Goal: Task Accomplishment & Management: Manage account settings

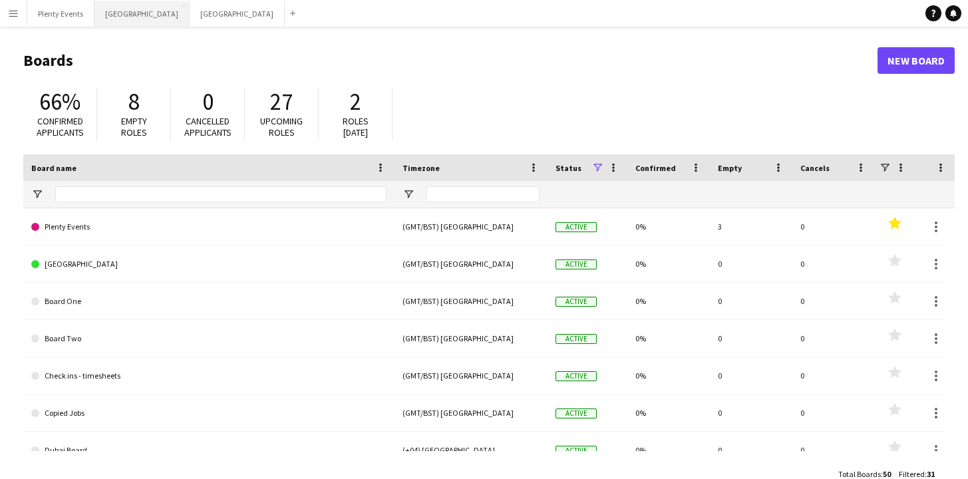
click at [114, 13] on button "London Close" at bounding box center [142, 14] width 95 height 26
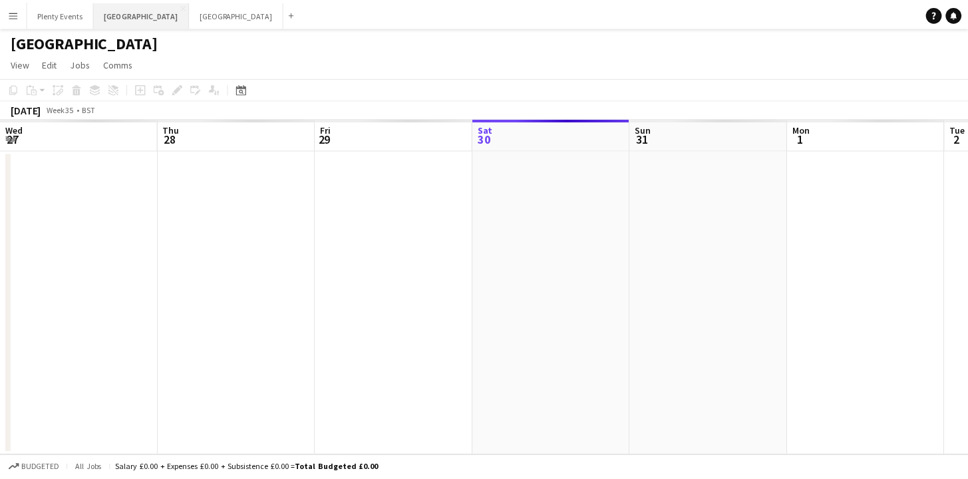
scroll to position [0, 318]
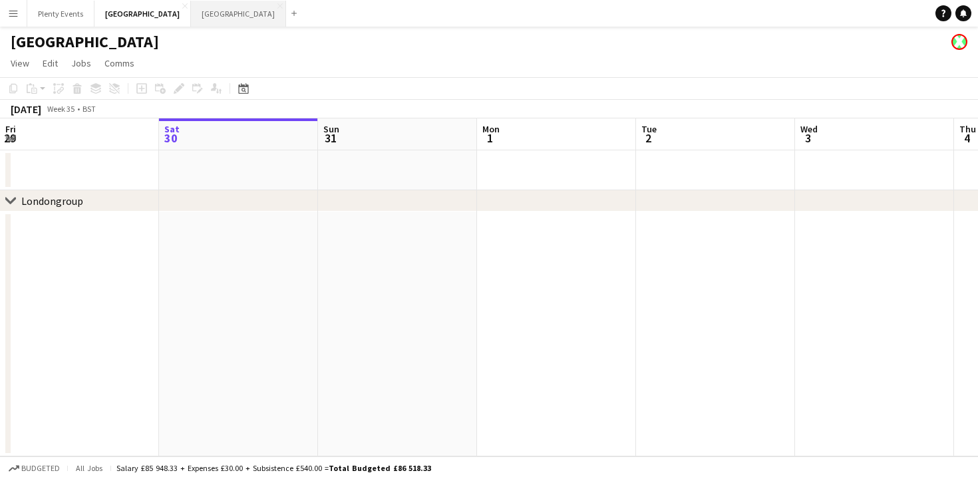
click at [191, 17] on button "Manchester Close" at bounding box center [238, 14] width 95 height 26
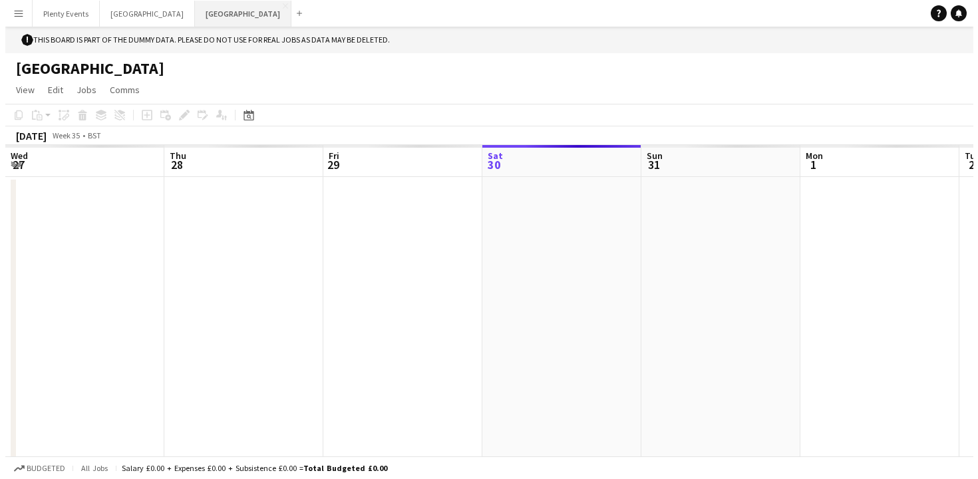
scroll to position [0, 318]
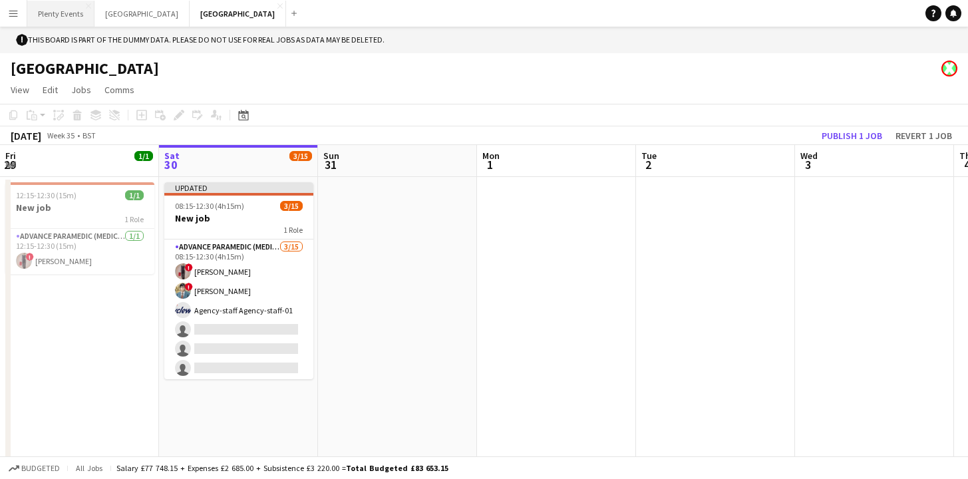
click at [79, 19] on button "Plenty Events Close" at bounding box center [60, 14] width 67 height 26
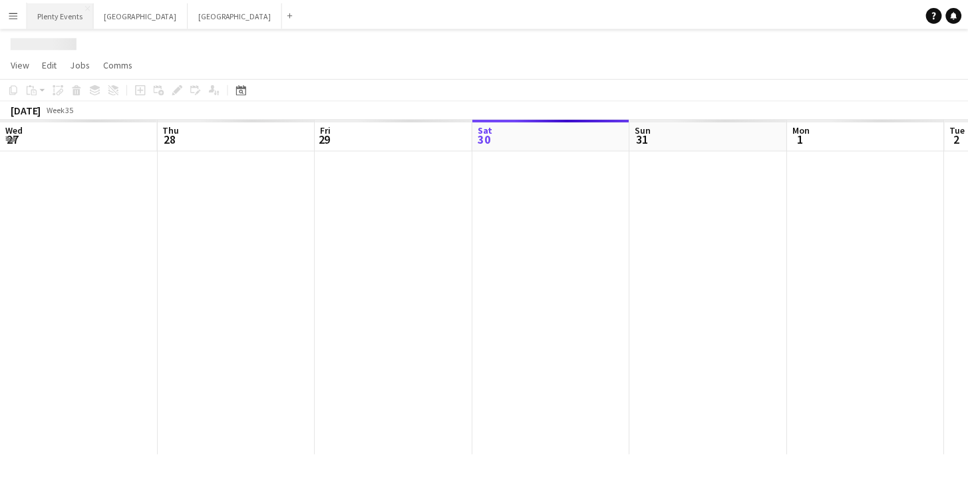
scroll to position [0, 318]
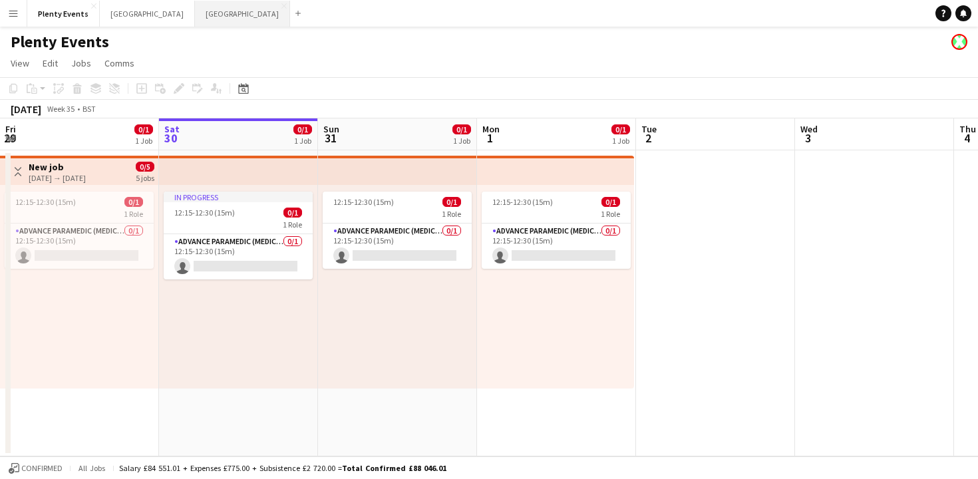
click at [195, 13] on button "Manchester Close" at bounding box center [242, 14] width 95 height 26
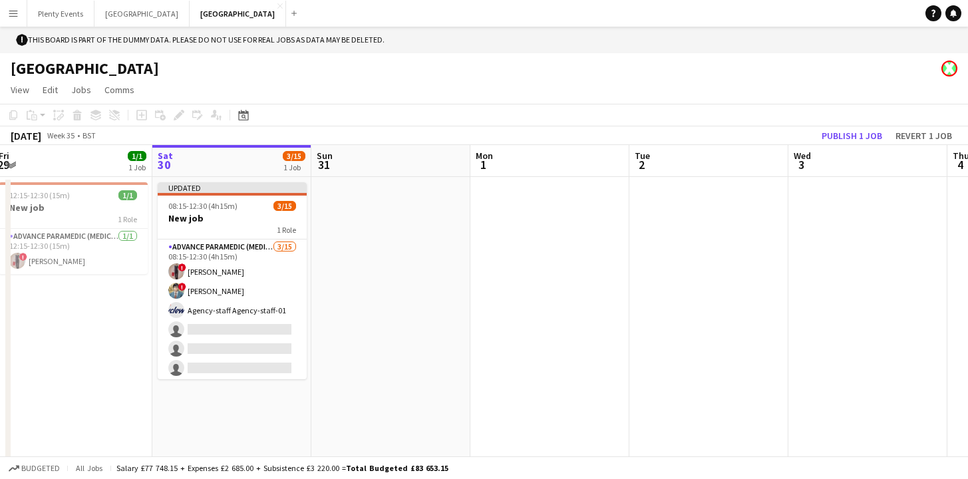
scroll to position [0, 325]
drag, startPoint x: 372, startPoint y: 272, endPoint x: 365, endPoint y: 270, distance: 7.8
click at [365, 270] on app-calendar-viewport "Wed 27 1/1 1 Job Thu 28 2/2 1 Job Fri 29 1/1 1 Job Sat 30 3/15 1 Job Sun 31 Mon…" at bounding box center [484, 314] width 968 height 338
click at [15, 14] on app-icon "Menu" at bounding box center [13, 13] width 11 height 11
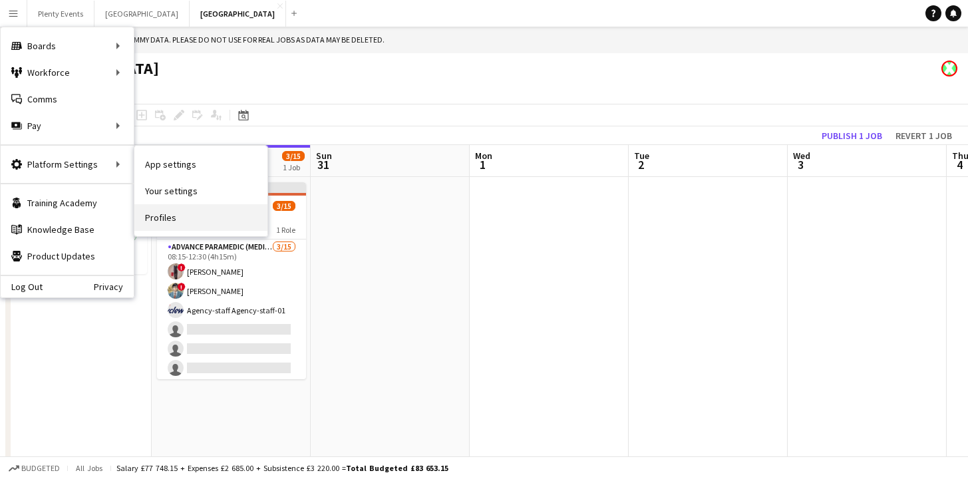
click at [167, 215] on link "Profiles" at bounding box center [200, 217] width 133 height 27
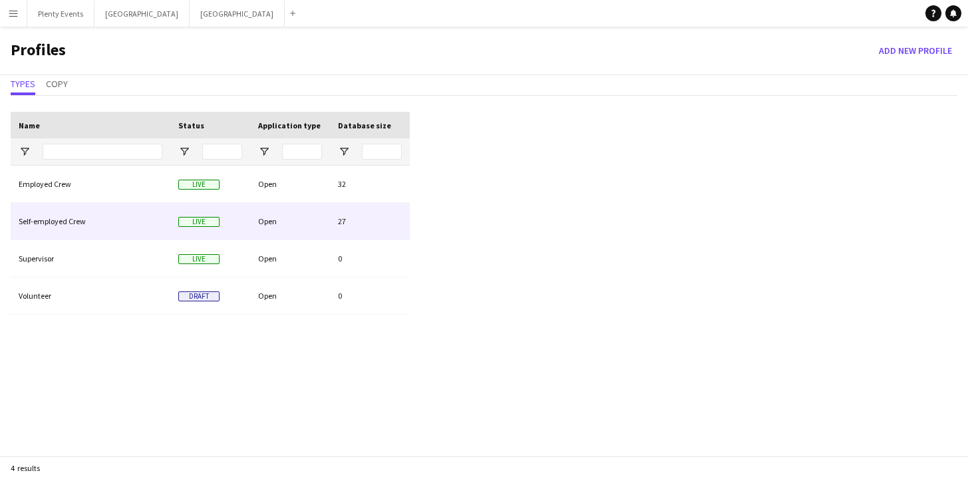
click at [285, 220] on div "Open" at bounding box center [290, 221] width 80 height 37
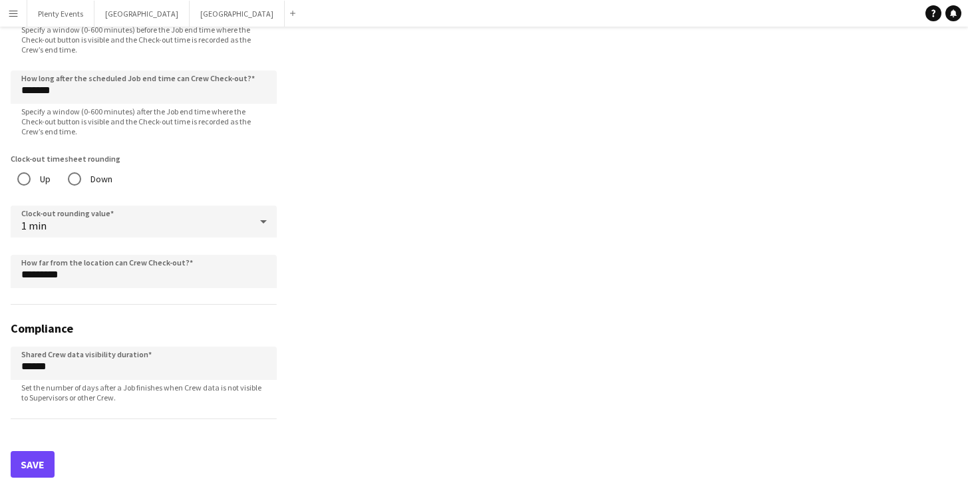
scroll to position [1217, 0]
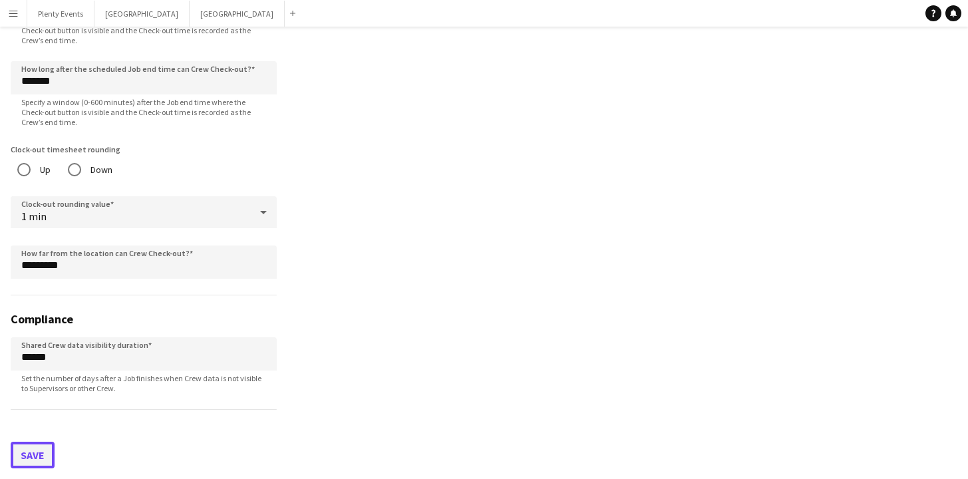
click at [44, 457] on button "Save" at bounding box center [33, 455] width 44 height 27
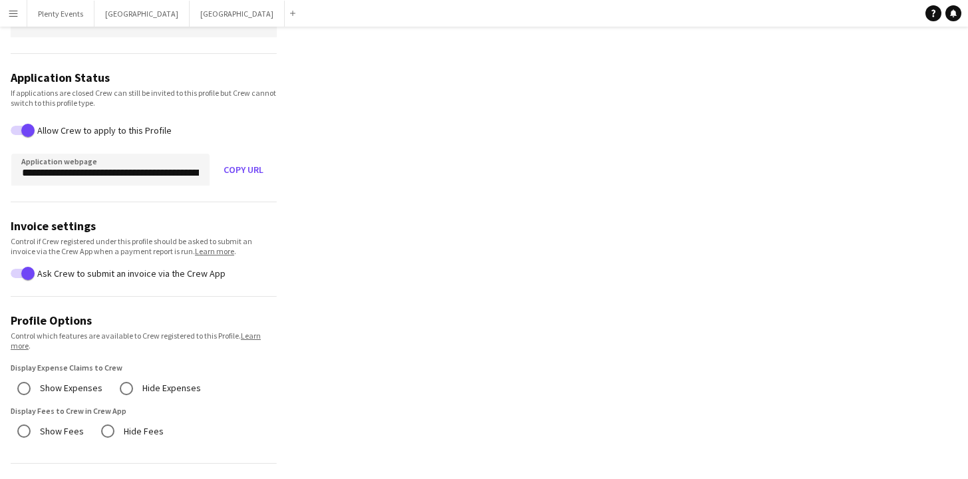
scroll to position [106, 0]
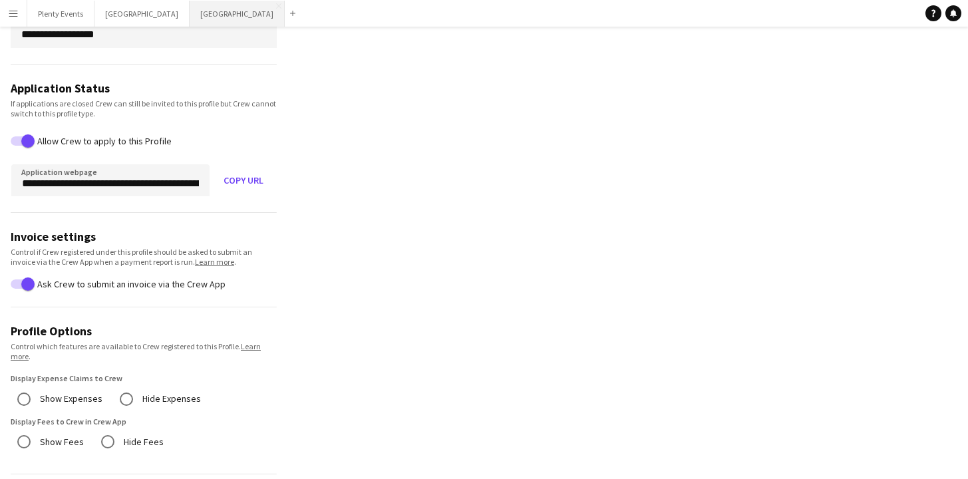
click at [190, 16] on button "Manchester Close" at bounding box center [237, 14] width 95 height 26
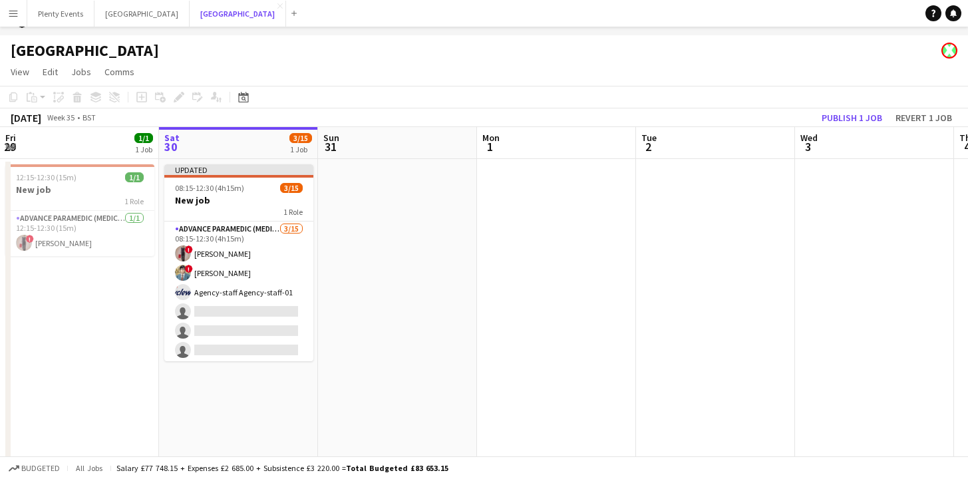
scroll to position [27, 0]
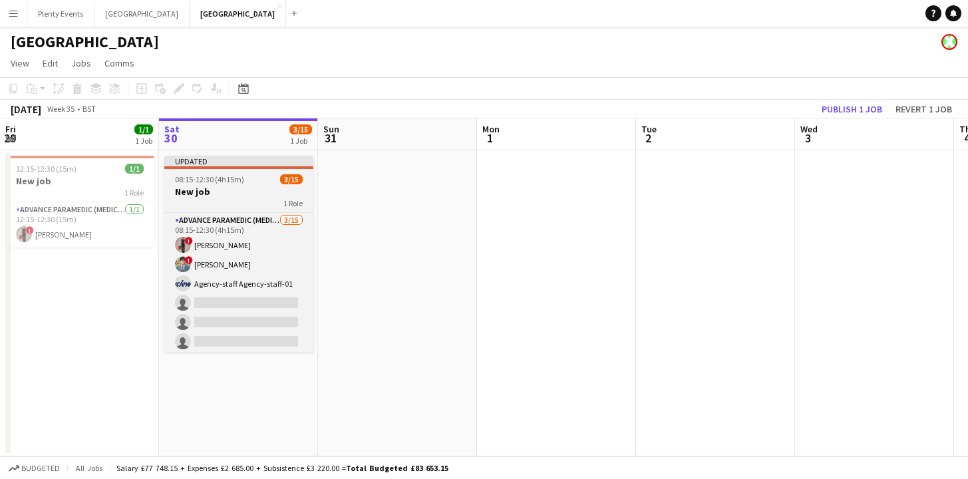
click at [244, 201] on div "1 Role" at bounding box center [238, 203] width 149 height 11
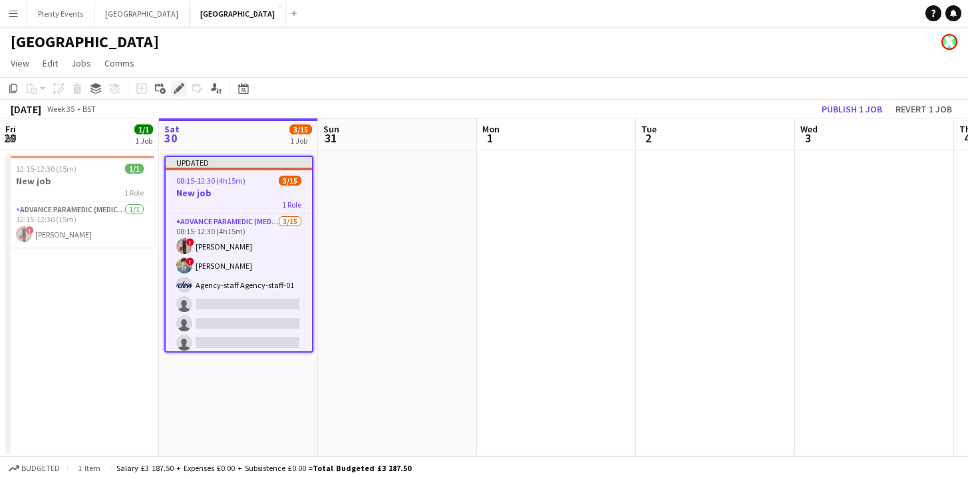
click at [179, 93] on icon "Edit" at bounding box center [179, 88] width 11 height 11
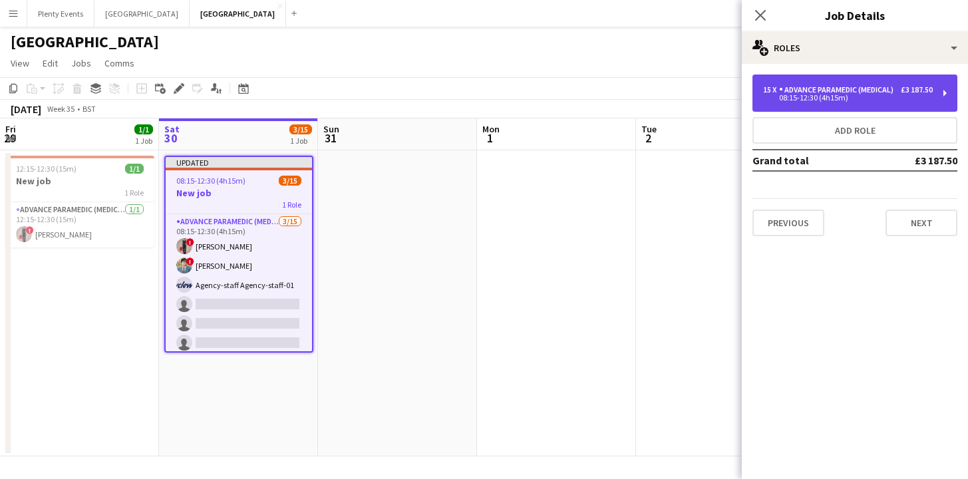
click at [883, 95] on div "Advance Paramedic (Medical)" at bounding box center [839, 89] width 120 height 9
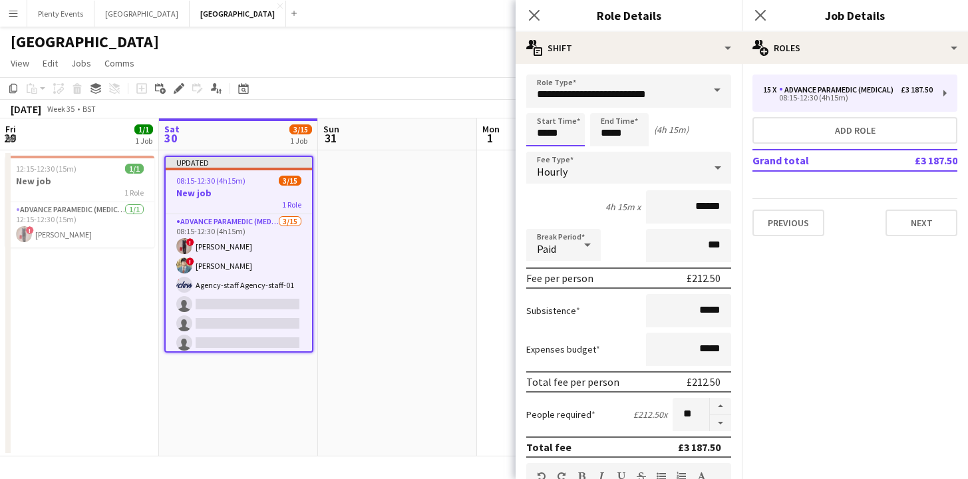
scroll to position [0, 0]
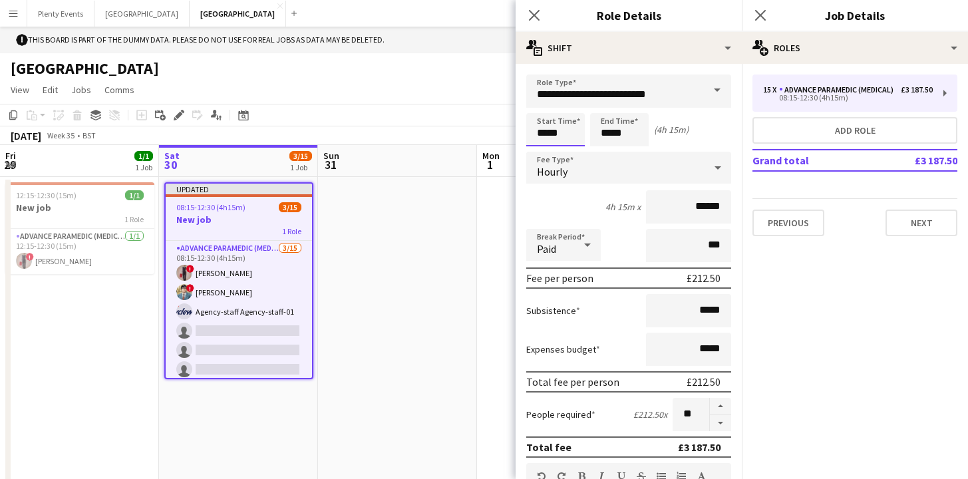
click at [541, 135] on body "Menu Boards Boards Boards All jobs Status Workforce Workforce My Workforce Recr…" at bounding box center [484, 253] width 968 height 506
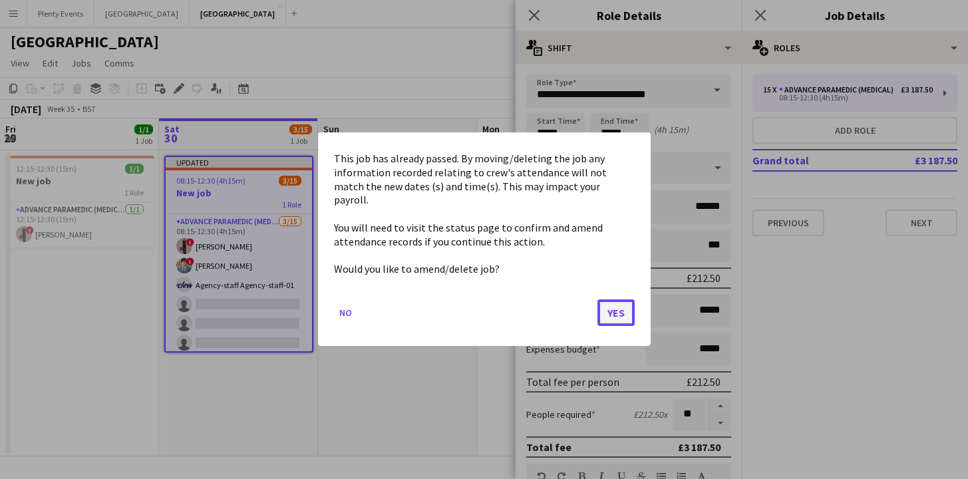
click at [621, 310] on button "Yes" at bounding box center [616, 313] width 37 height 27
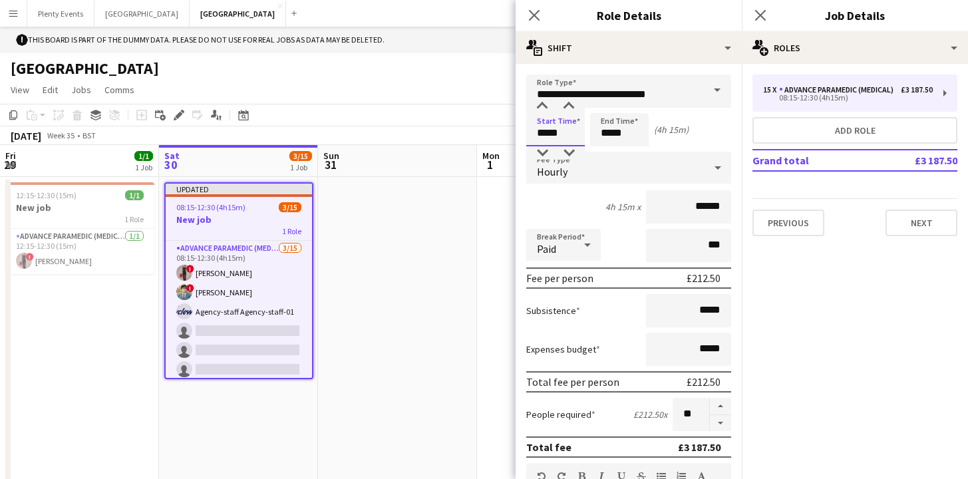
scroll to position [27, 0]
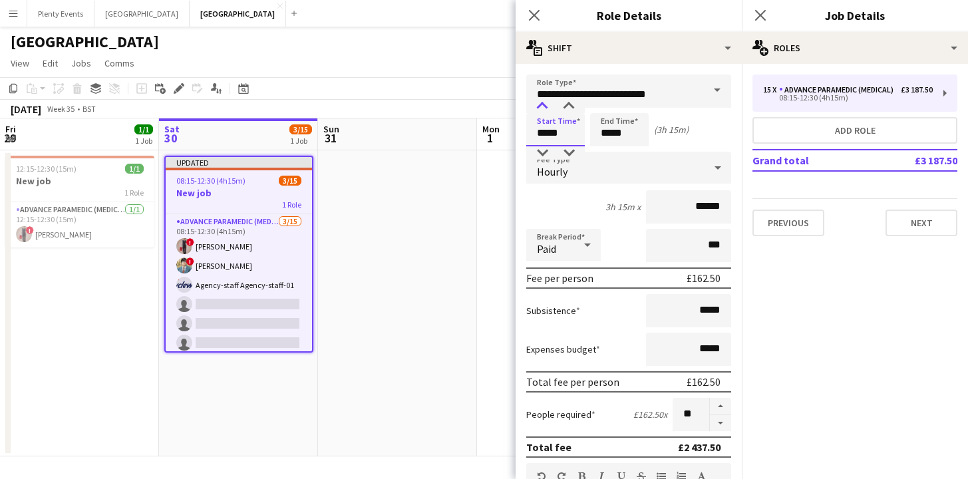
click at [548, 106] on div at bounding box center [542, 106] width 27 height 13
click at [547, 105] on div at bounding box center [542, 106] width 27 height 13
type input "*****"
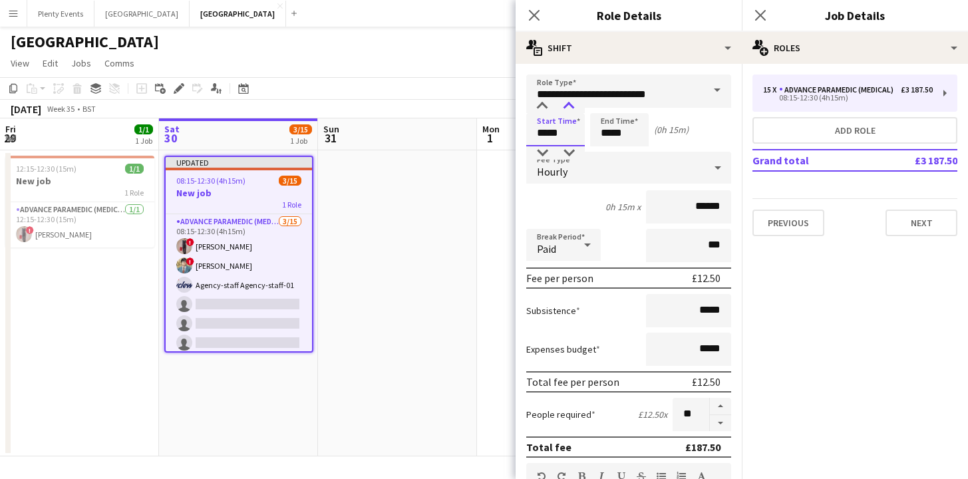
click at [568, 104] on div at bounding box center [569, 106] width 27 height 13
click at [608, 134] on input "*****" at bounding box center [619, 129] width 59 height 33
click at [632, 106] on div at bounding box center [633, 106] width 27 height 13
type input "*****"
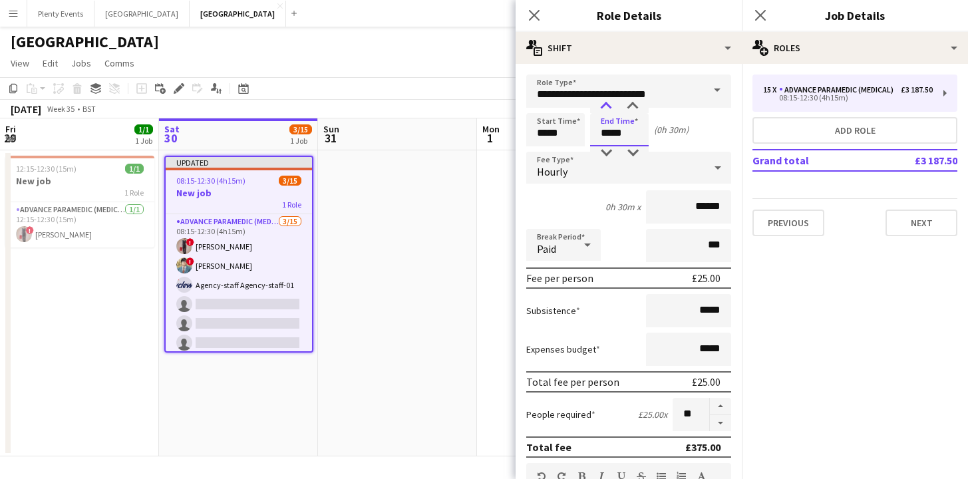
click at [606, 105] on div at bounding box center [606, 106] width 27 height 13
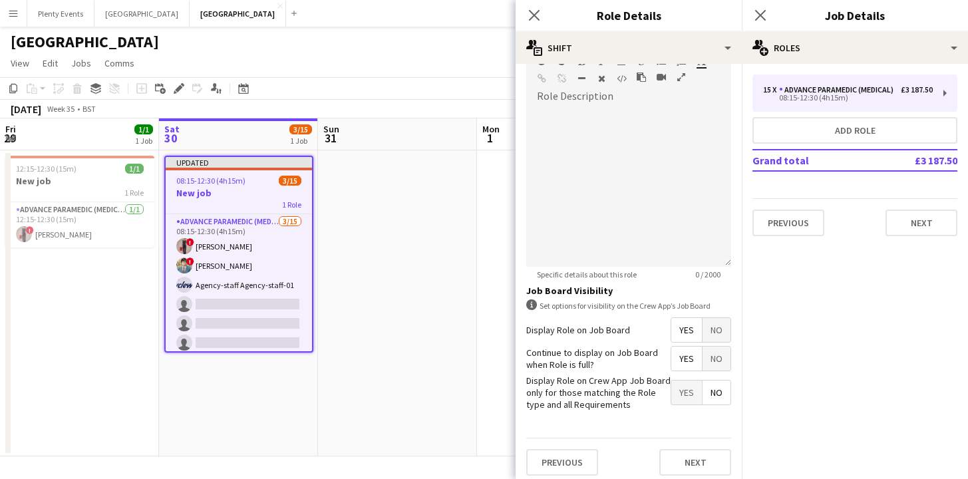
scroll to position [423, 0]
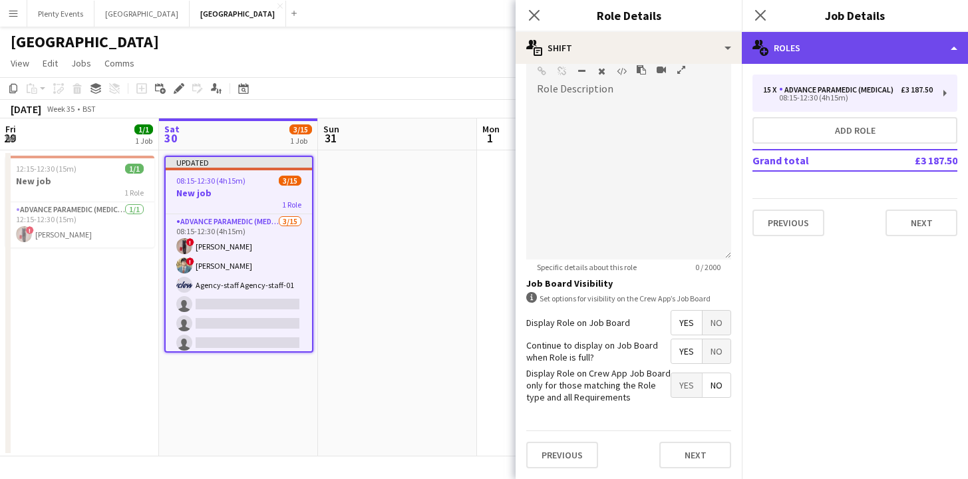
click at [866, 52] on div "multiple-users-add Roles" at bounding box center [855, 48] width 226 height 32
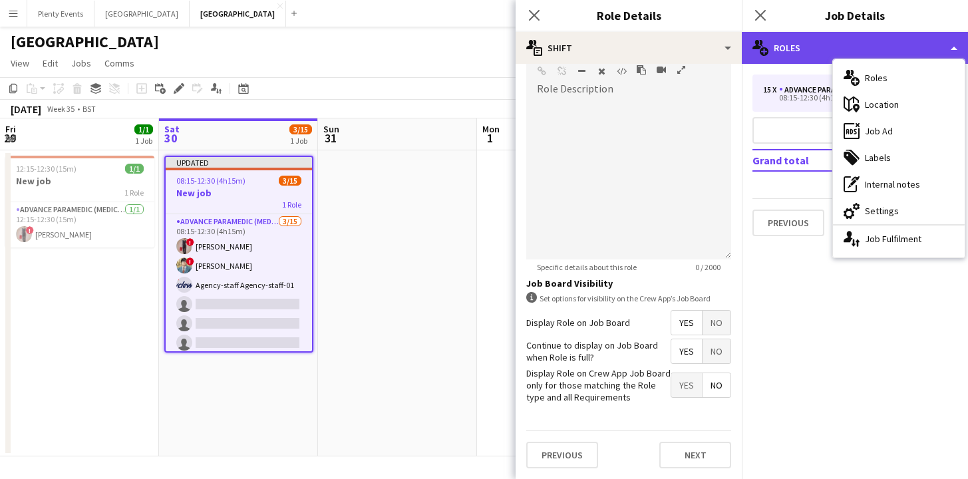
click at [866, 52] on div "multiple-users-add Roles" at bounding box center [855, 48] width 226 height 32
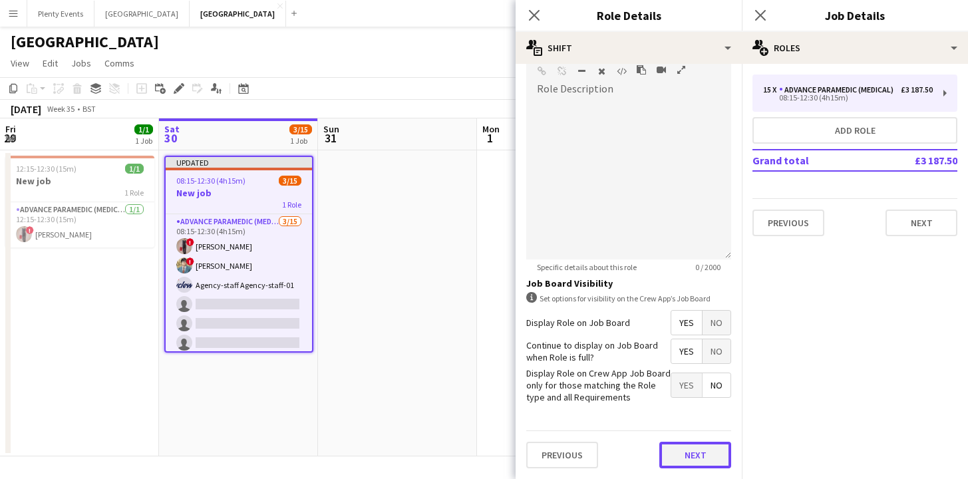
click at [693, 457] on button "Next" at bounding box center [696, 455] width 72 height 27
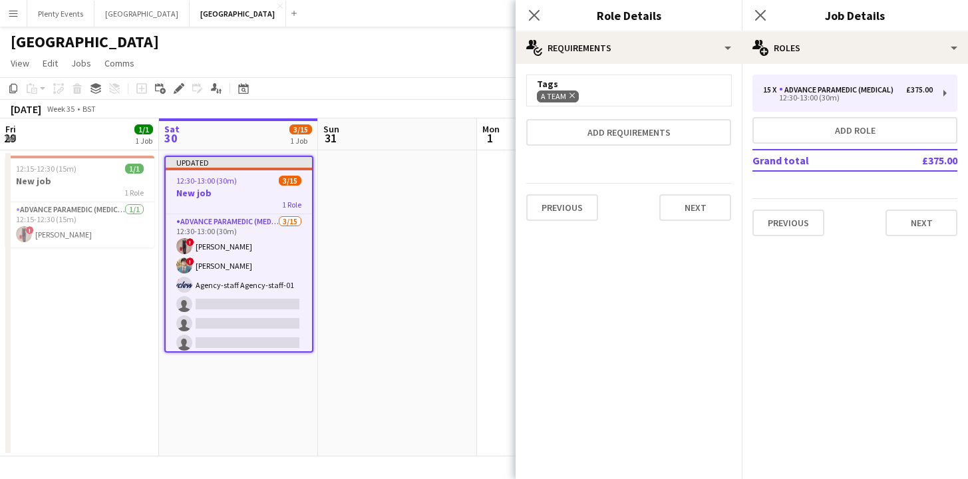
scroll to position [0, 0]
click at [538, 17] on icon "Close pop-in" at bounding box center [534, 15] width 13 height 13
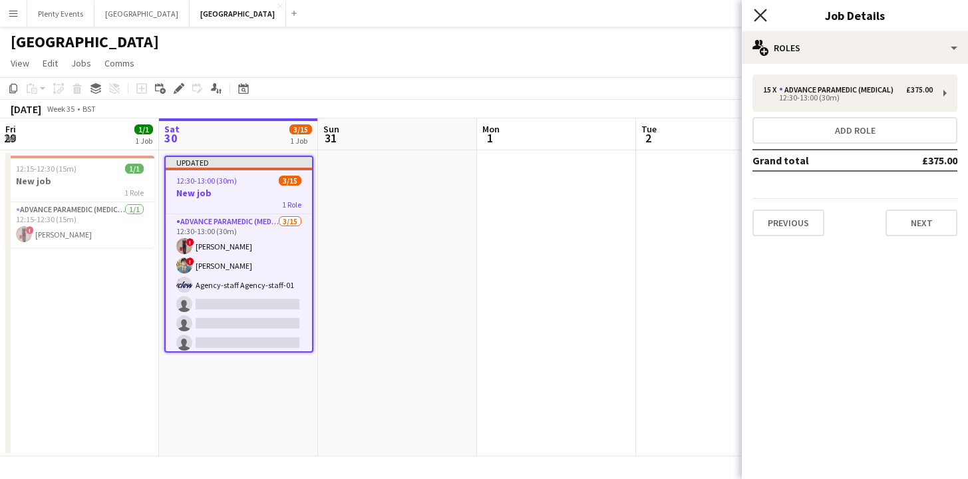
click at [763, 17] on icon at bounding box center [760, 15] width 13 height 13
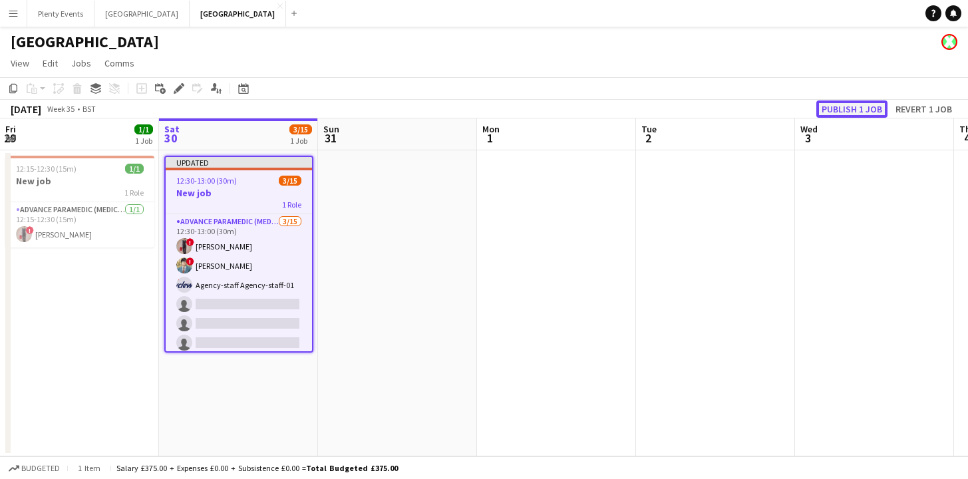
click at [855, 106] on button "Publish 1 job" at bounding box center [852, 109] width 71 height 17
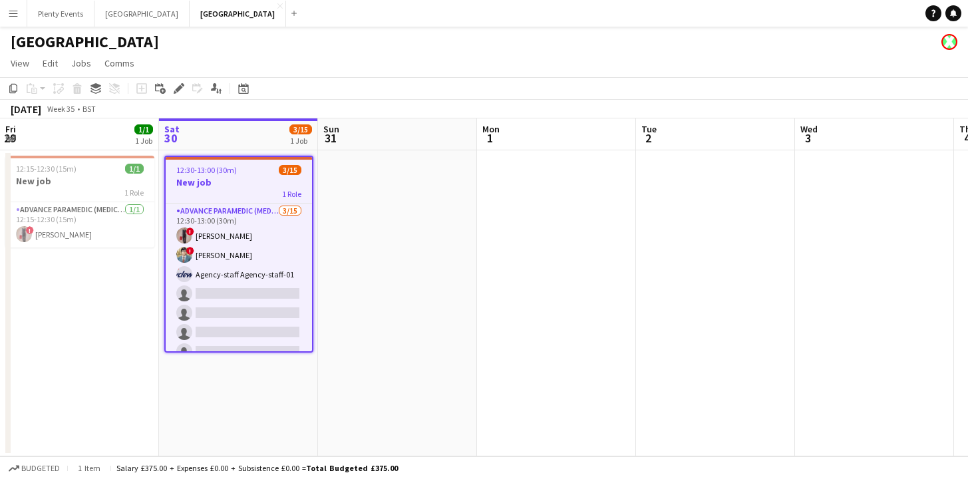
click at [15, 15] on app-icon "Menu" at bounding box center [13, 13] width 11 height 11
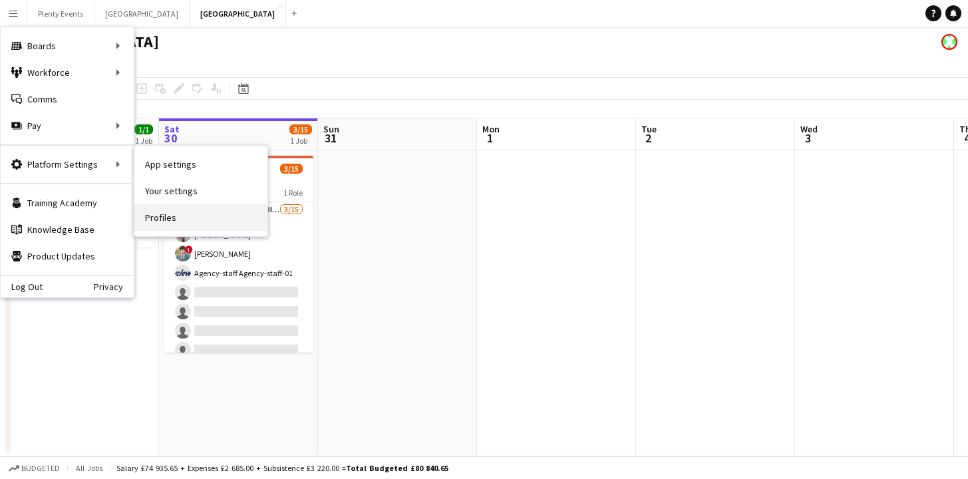
click at [166, 215] on link "Profiles" at bounding box center [200, 217] width 133 height 27
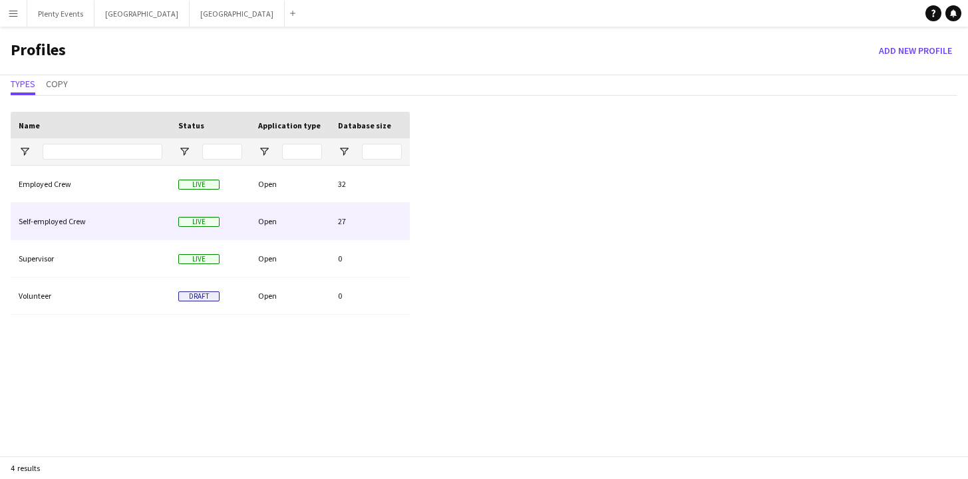
click at [291, 220] on div "Open" at bounding box center [290, 221] width 80 height 37
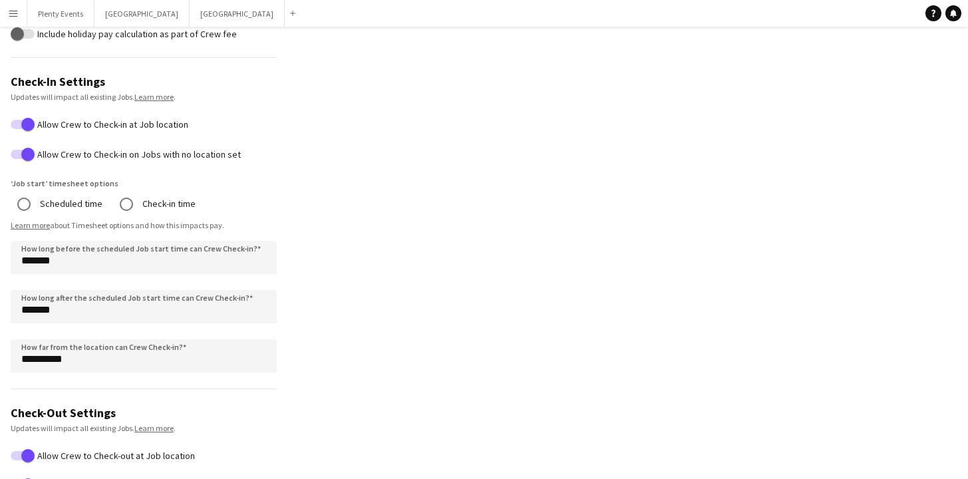
scroll to position [624, 0]
click at [190, 17] on button "Manchester Close" at bounding box center [237, 14] width 95 height 26
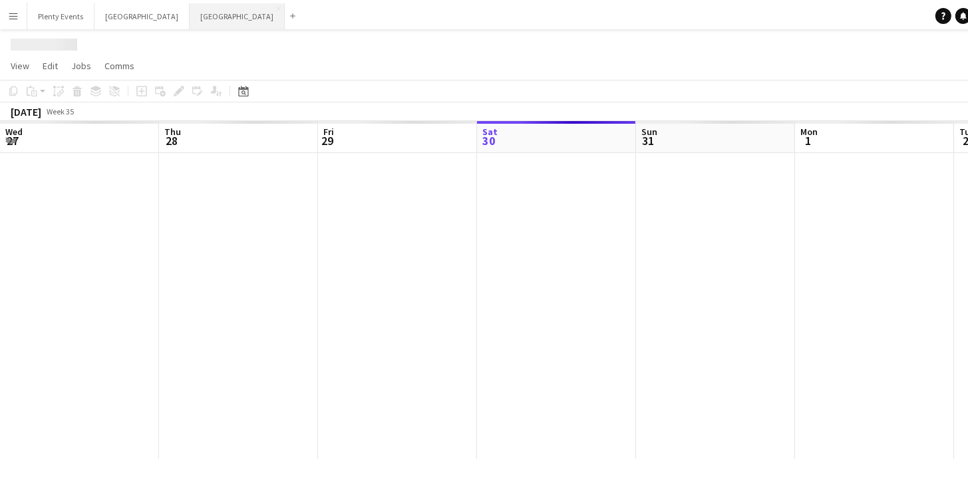
scroll to position [0, 318]
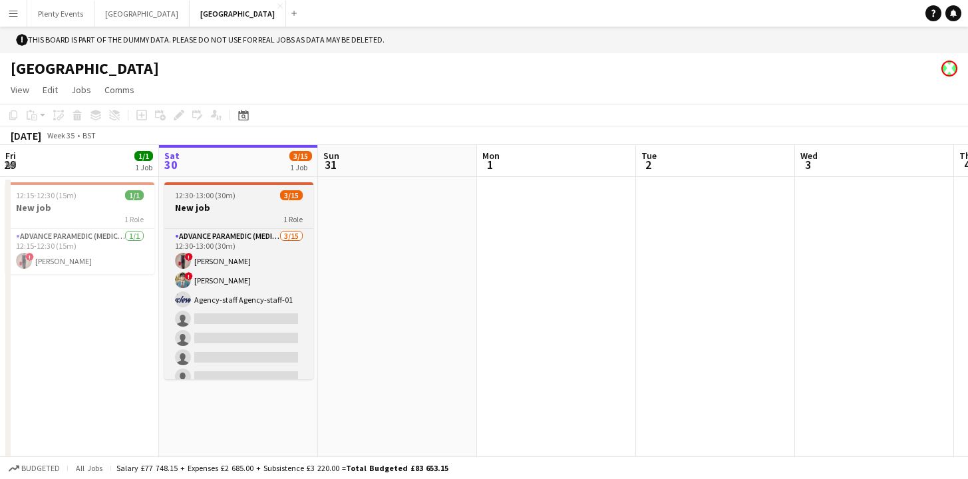
click at [242, 220] on div "1 Role" at bounding box center [238, 219] width 149 height 11
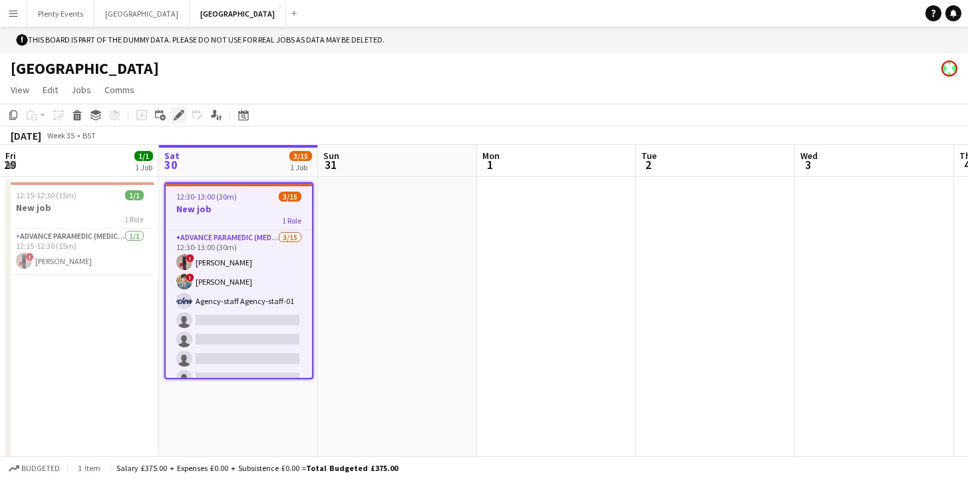
click at [178, 116] on icon at bounding box center [178, 115] width 7 height 7
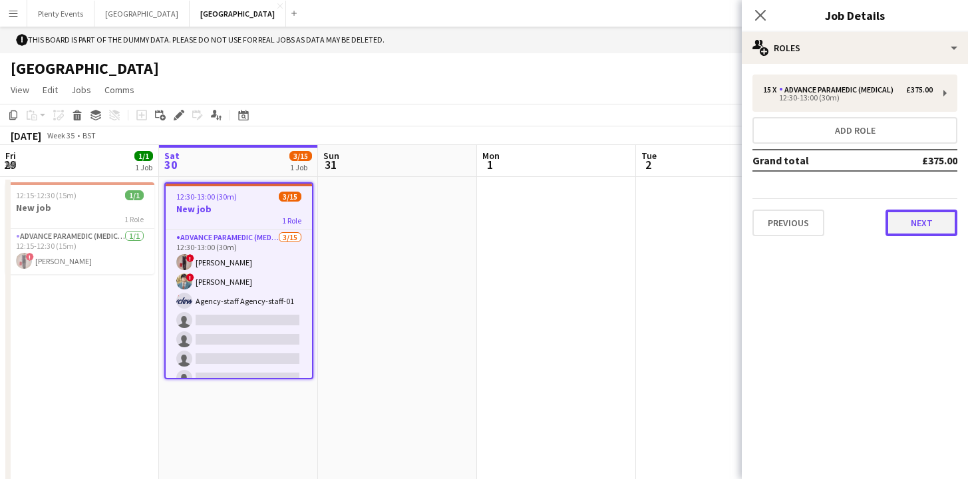
click at [938, 222] on button "Next" at bounding box center [922, 223] width 72 height 27
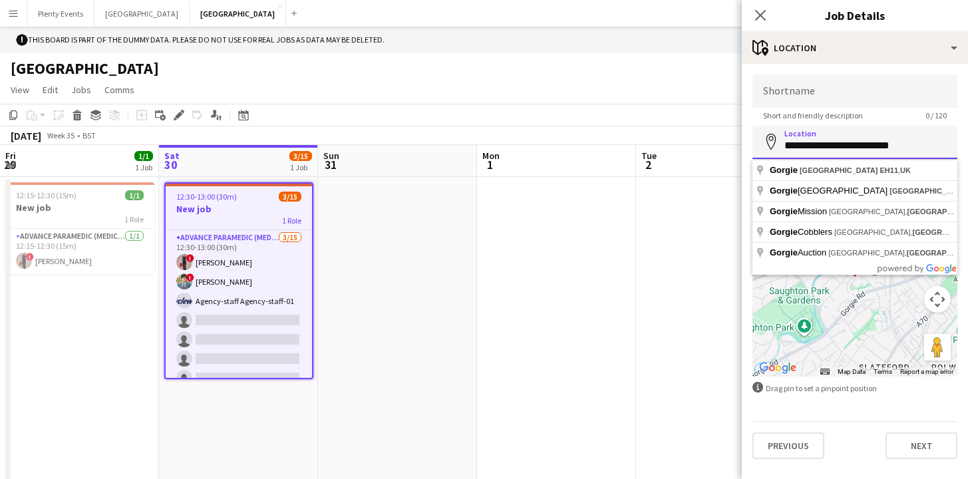
drag, startPoint x: 916, startPoint y: 149, endPoint x: 781, endPoint y: 145, distance: 134.5
click at [781, 145] on input "**********" at bounding box center [855, 142] width 205 height 33
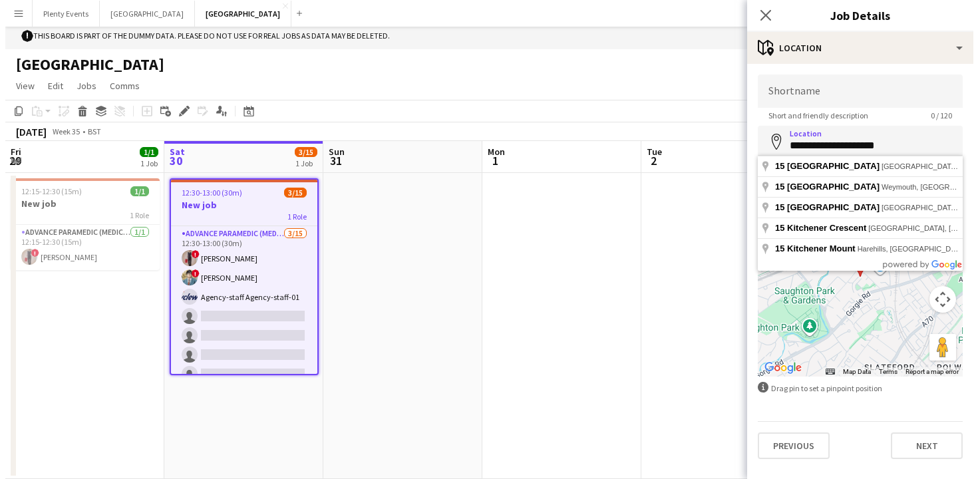
scroll to position [0, 0]
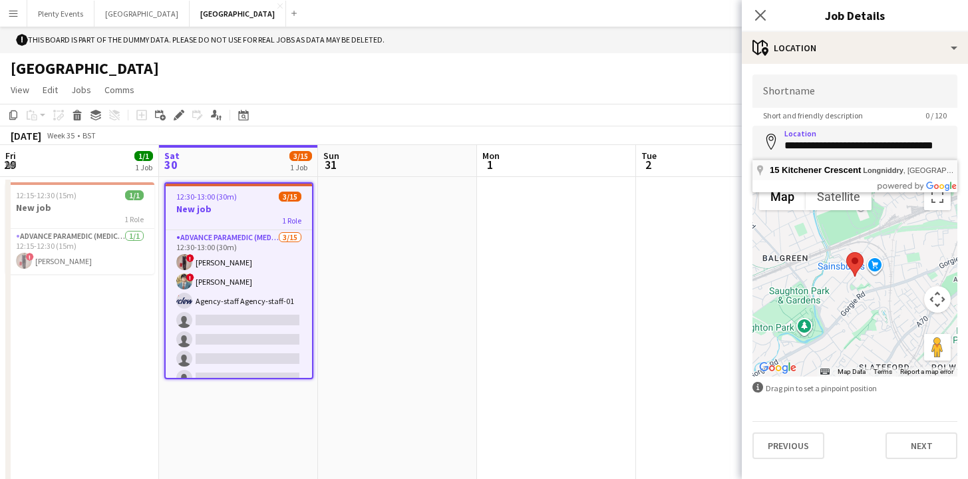
type input "**********"
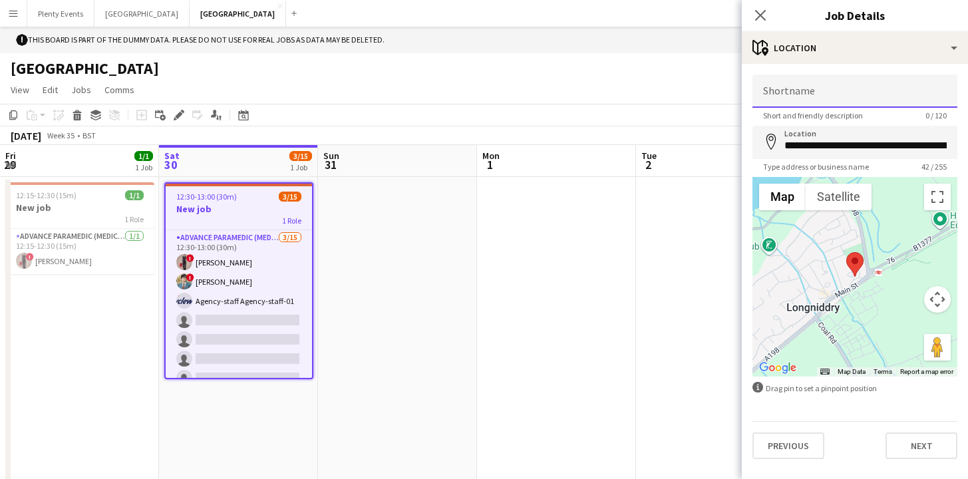
click at [826, 95] on input "Shortname" at bounding box center [855, 91] width 205 height 33
type input "*******"
click at [945, 452] on button "Next" at bounding box center [922, 446] width 72 height 27
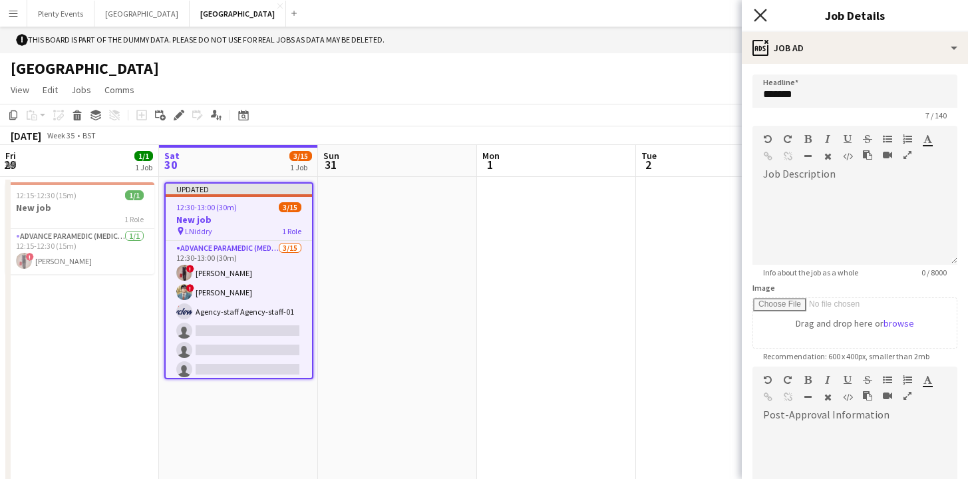
click at [758, 18] on icon at bounding box center [760, 15] width 13 height 13
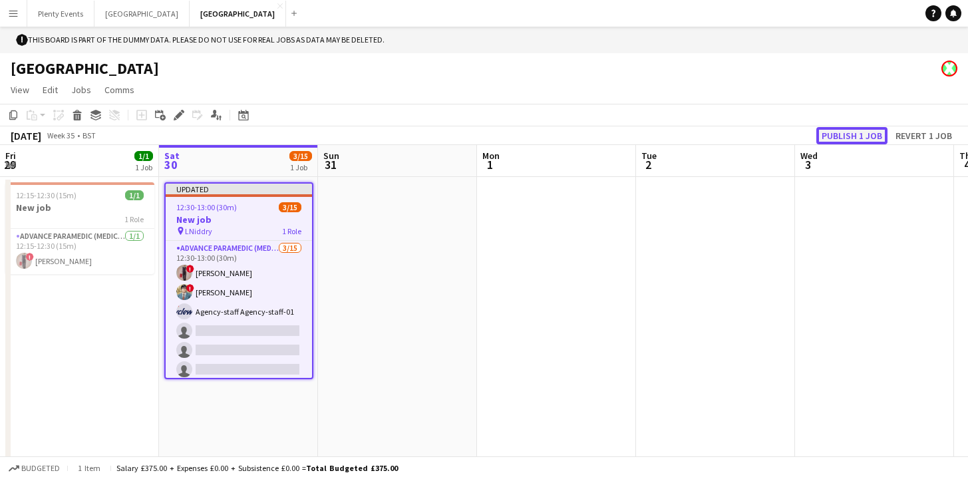
click at [859, 136] on button "Publish 1 job" at bounding box center [852, 135] width 71 height 17
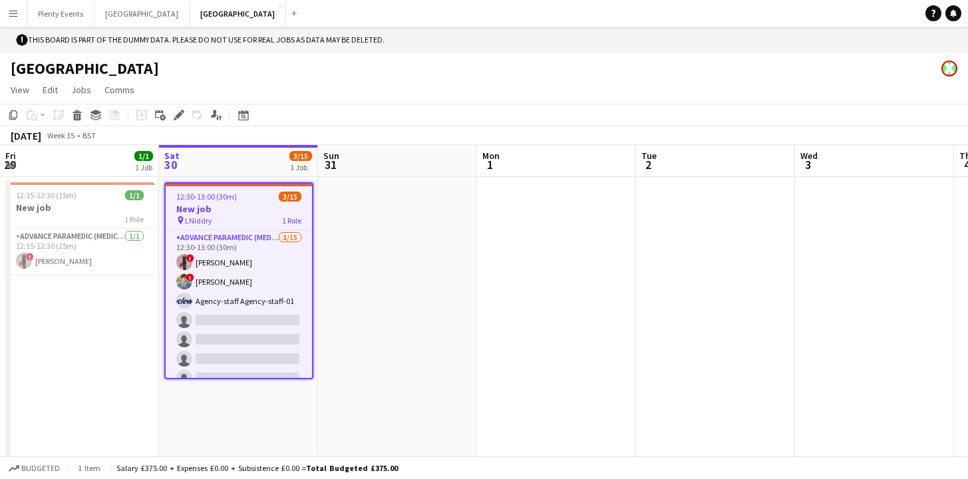
click at [11, 15] on app-icon "Menu" at bounding box center [13, 13] width 11 height 11
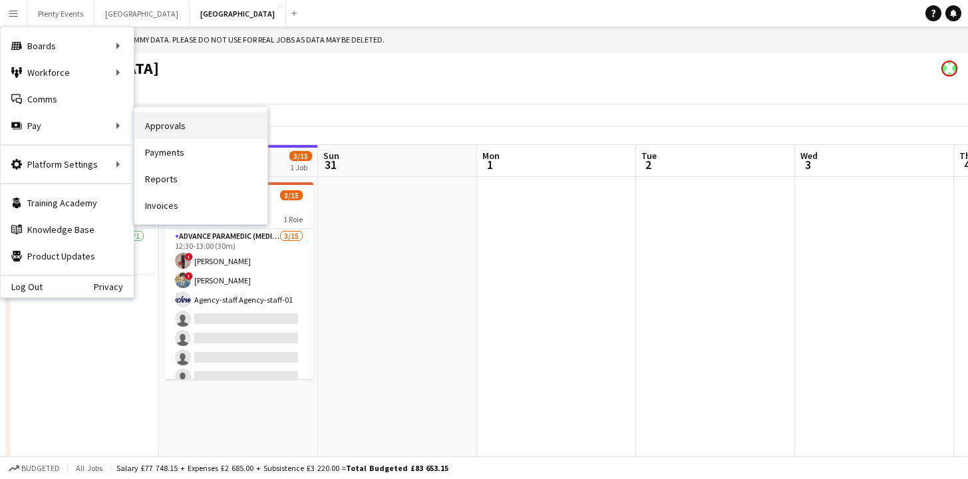
click at [161, 126] on link "Approvals" at bounding box center [200, 125] width 133 height 27
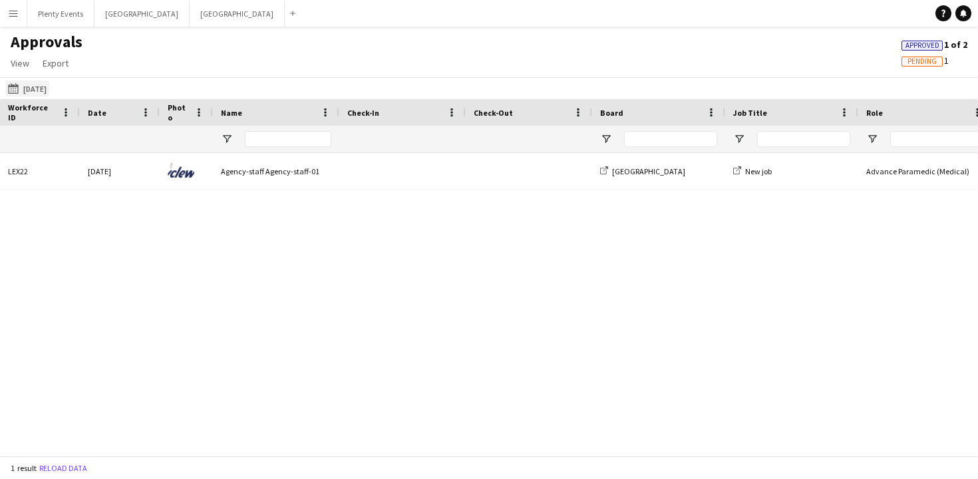
click at [49, 88] on button "[DATE] [DATE]" at bounding box center [27, 89] width 44 height 16
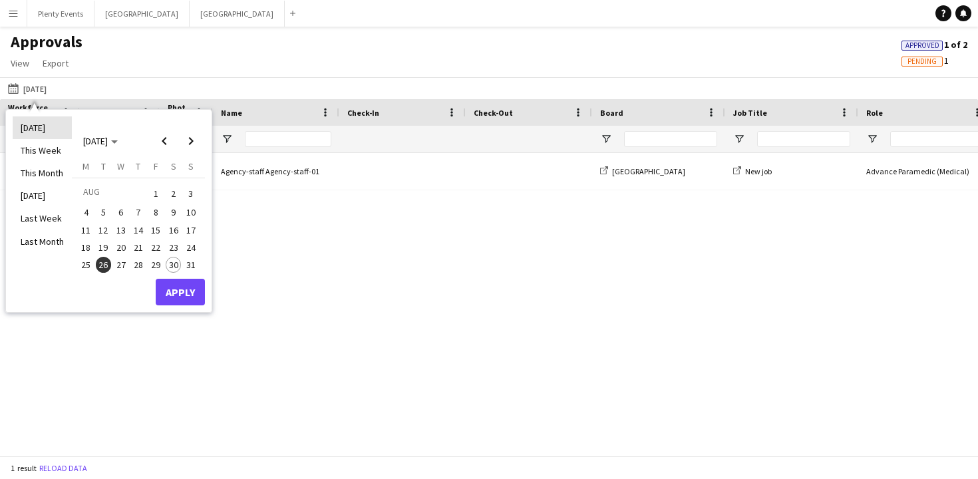
click at [46, 128] on li "[DATE]" at bounding box center [42, 127] width 59 height 23
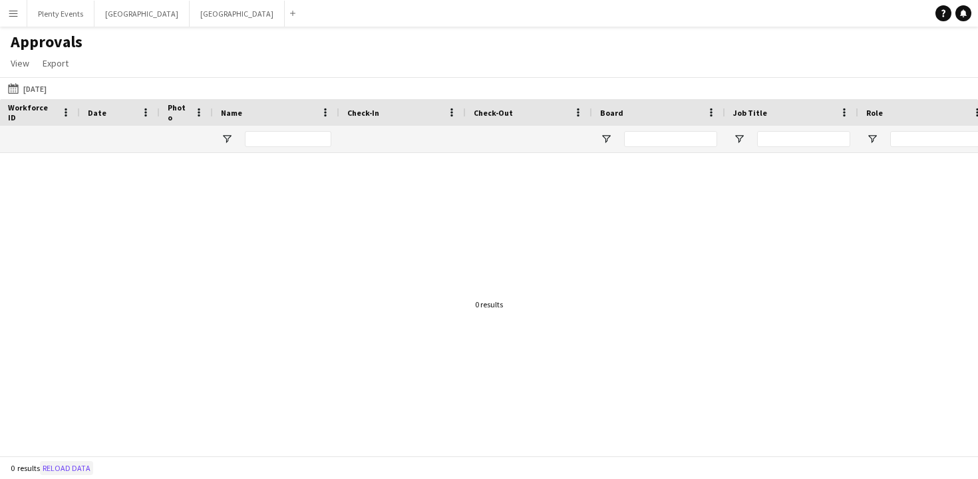
click at [69, 467] on button "Reload data" at bounding box center [66, 468] width 53 height 15
click at [190, 17] on button "Manchester Close" at bounding box center [237, 14] width 95 height 26
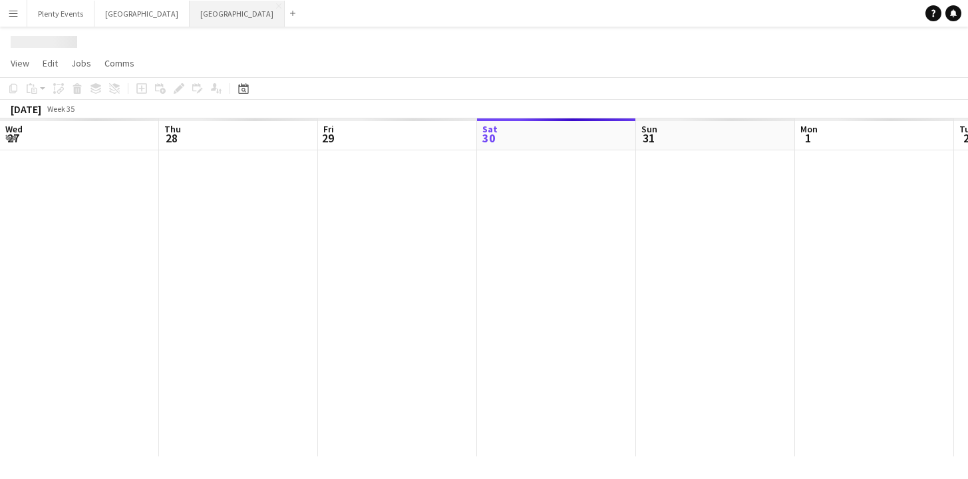
scroll to position [0, 318]
